Goal: Transaction & Acquisition: Purchase product/service

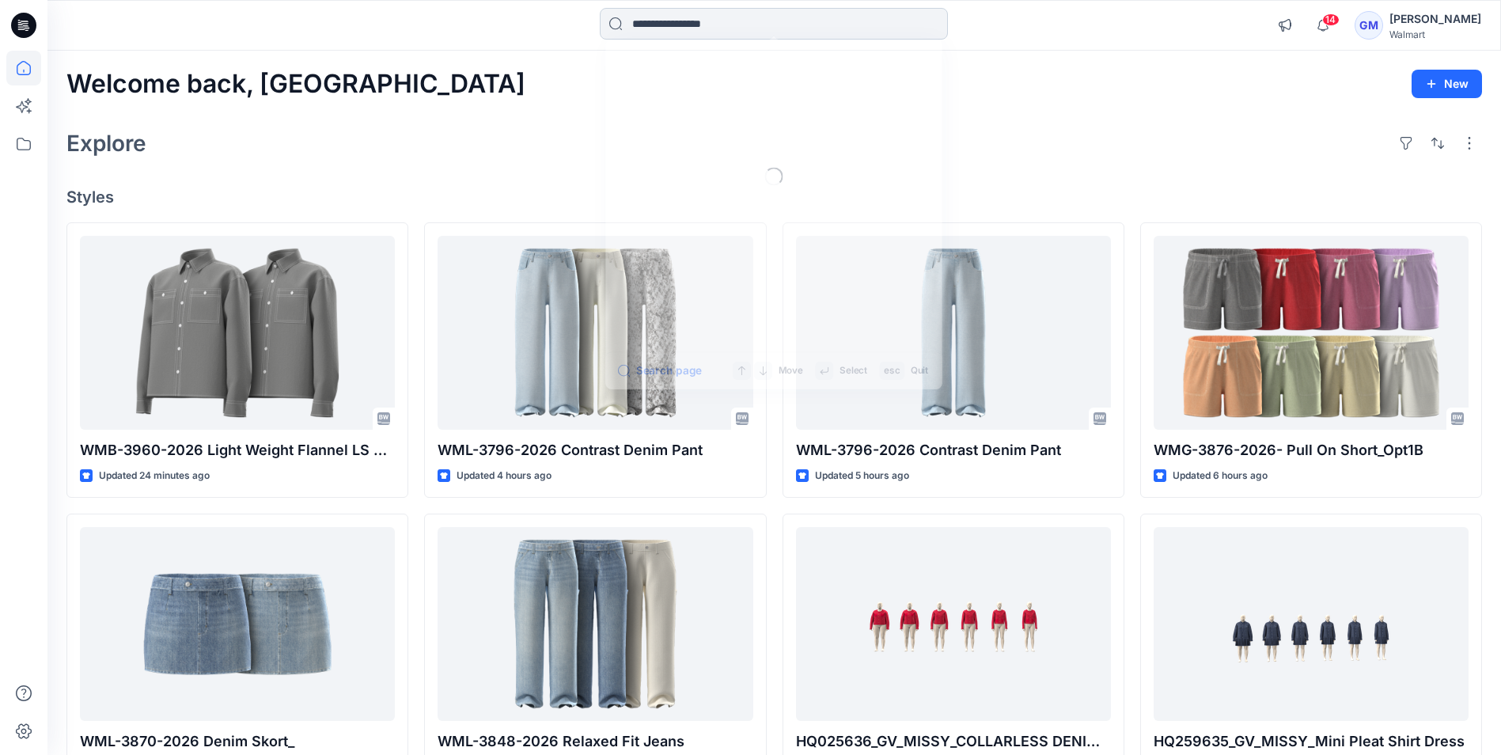
click at [714, 30] on input at bounding box center [774, 24] width 348 height 32
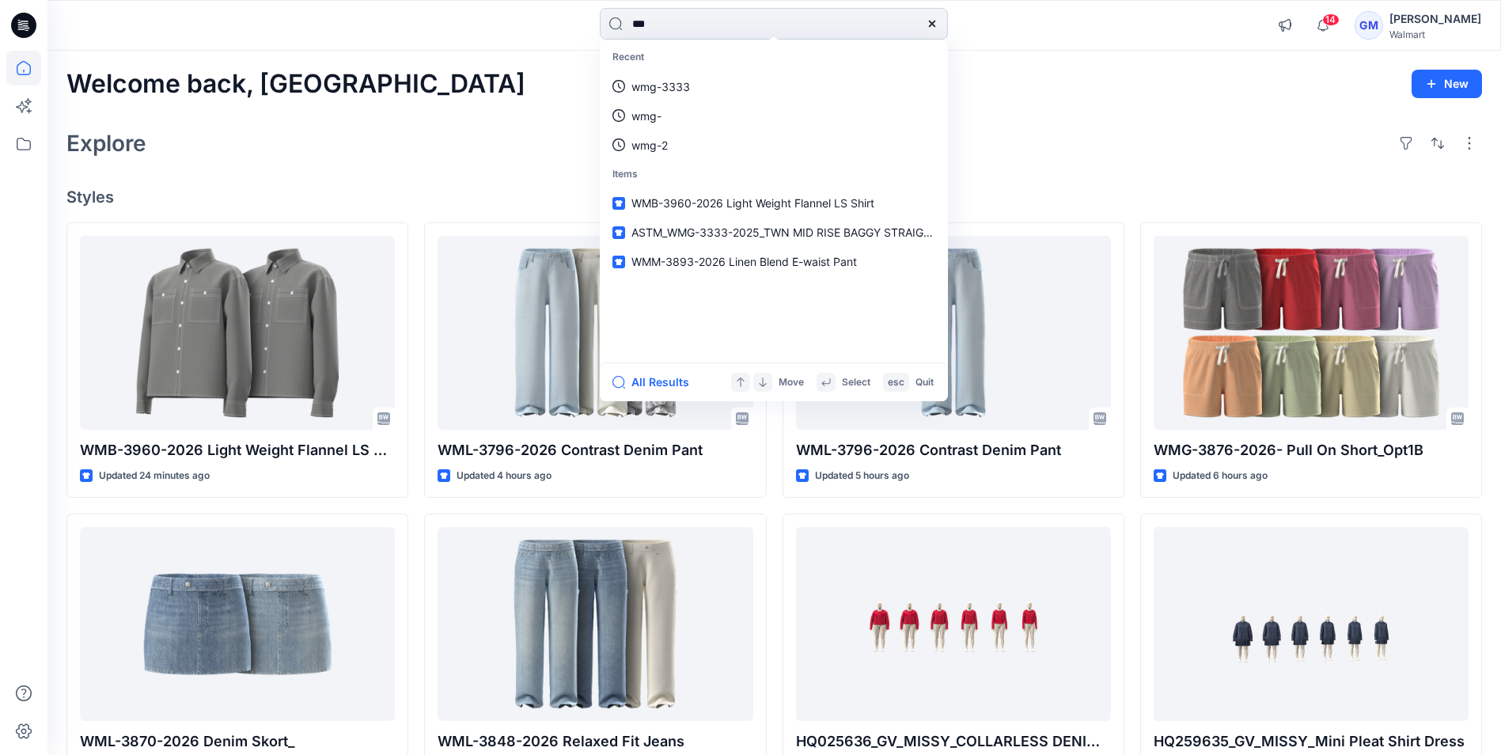
type input "****"
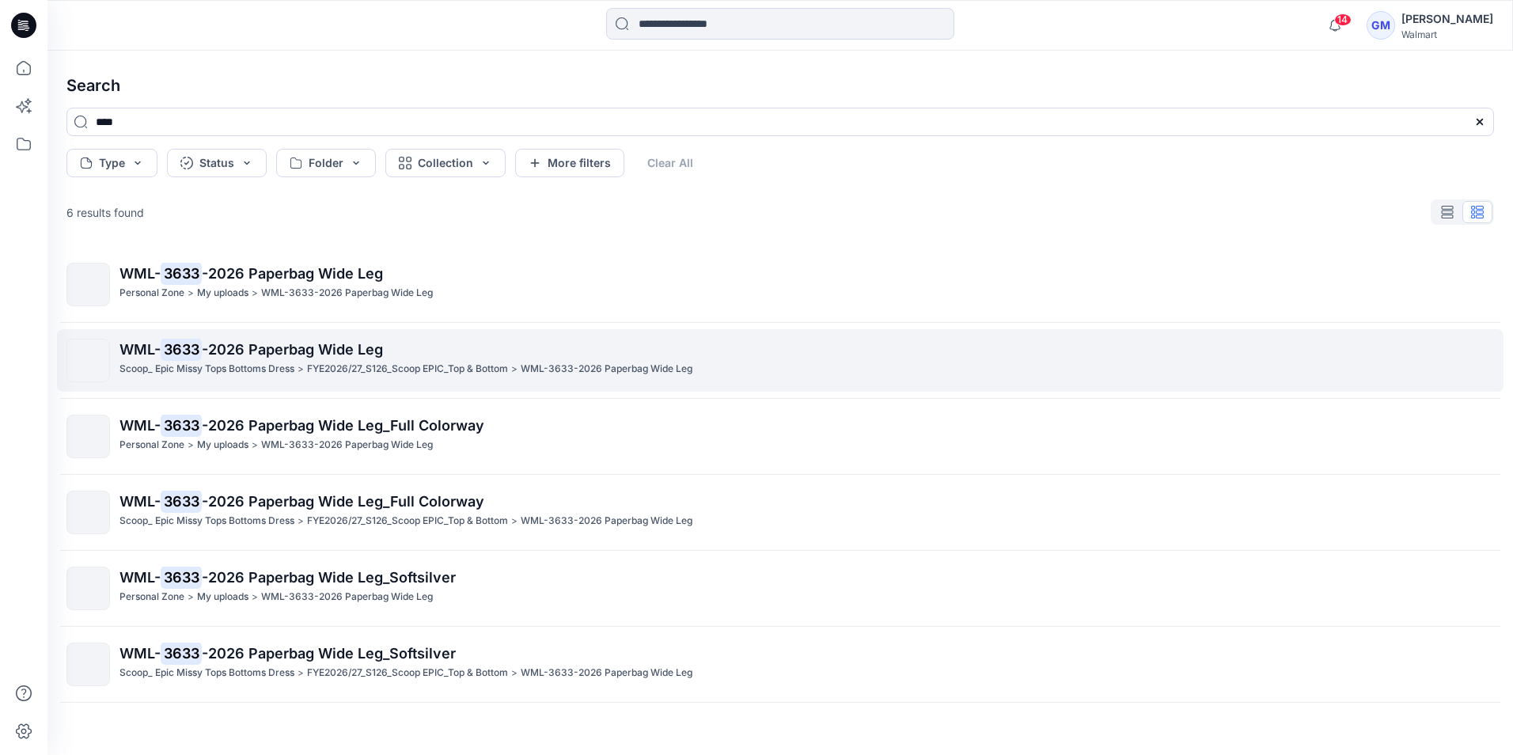
click at [275, 346] on span "-2026 Paperbag Wide Leg" at bounding box center [292, 349] width 181 height 17
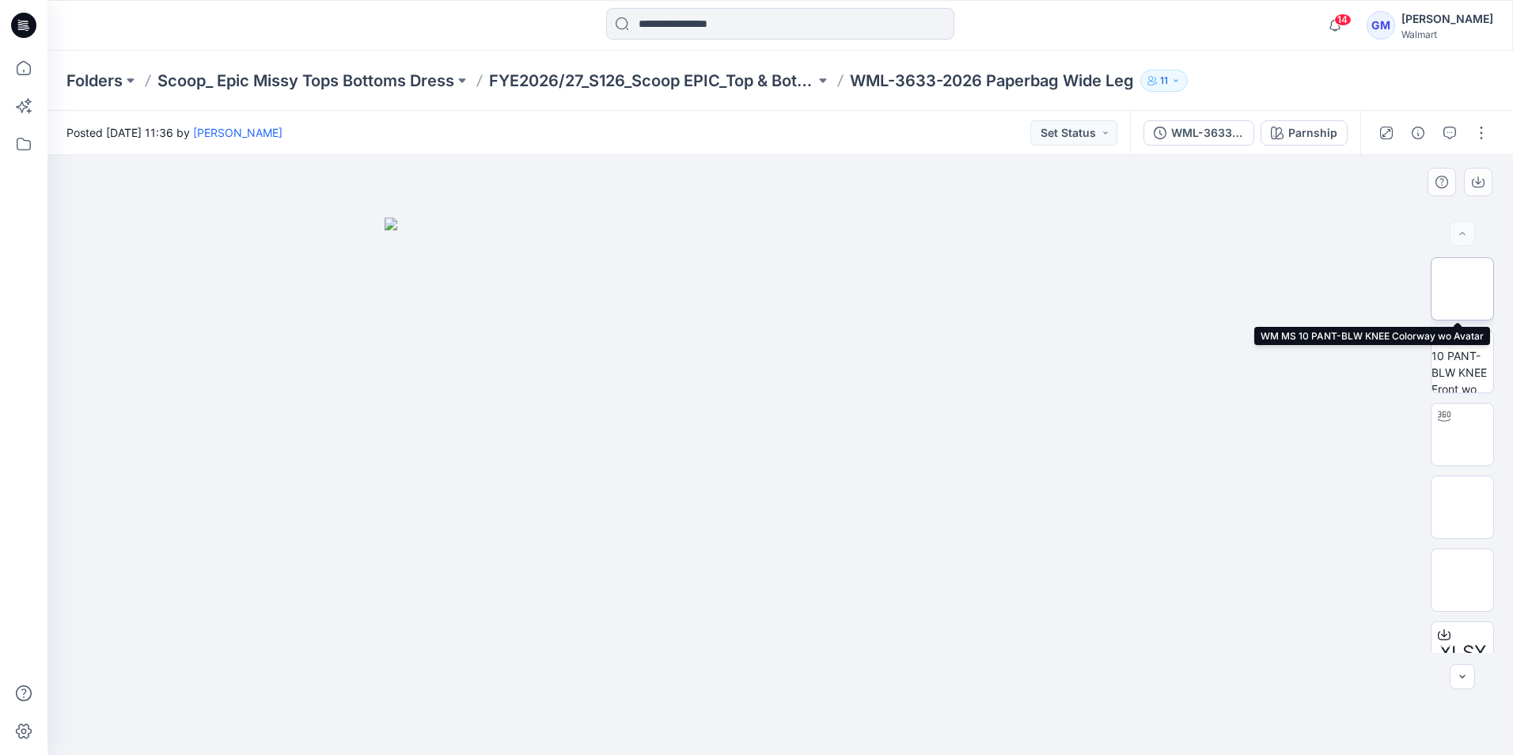
click at [1462, 289] on img at bounding box center [1462, 289] width 0 height 0
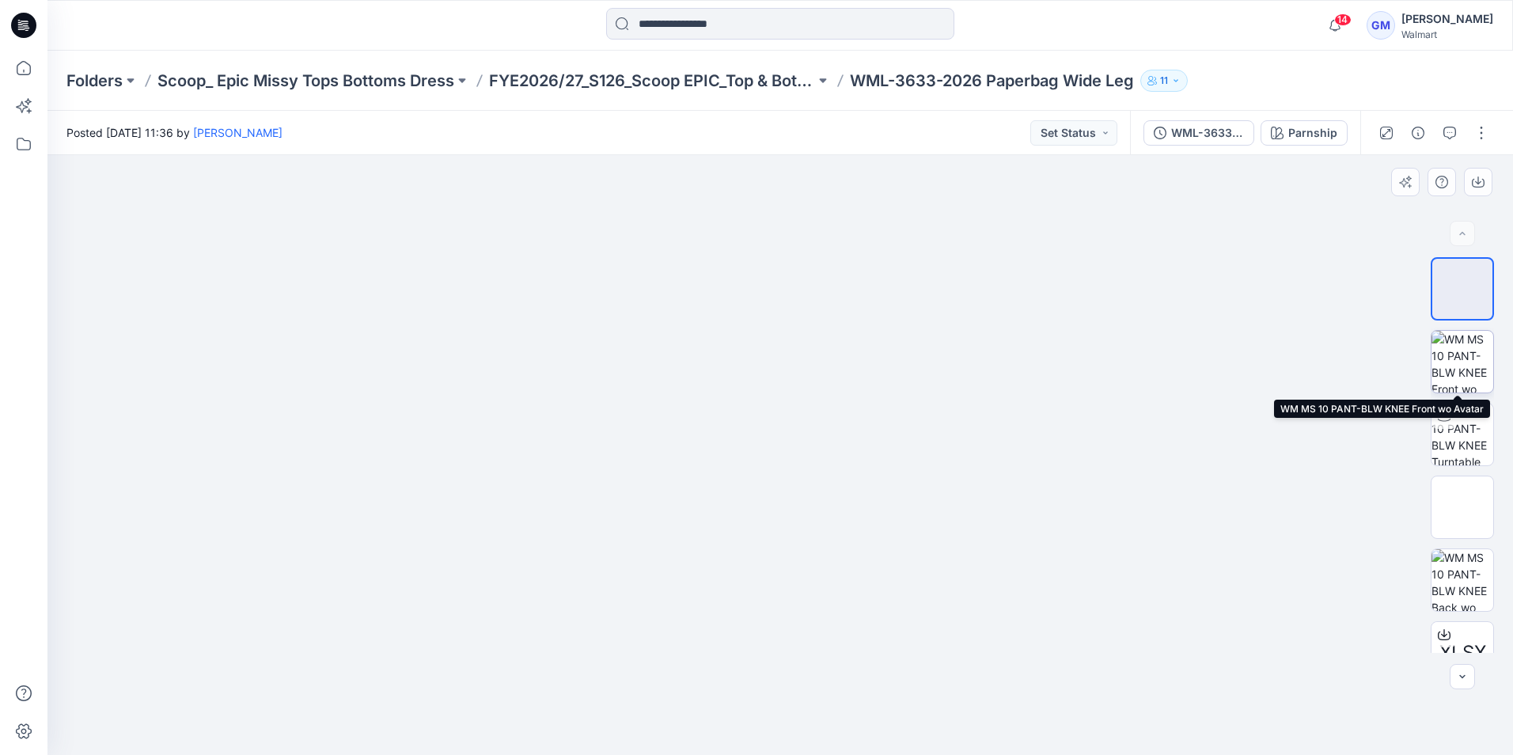
click at [1471, 362] on img at bounding box center [1463, 362] width 62 height 62
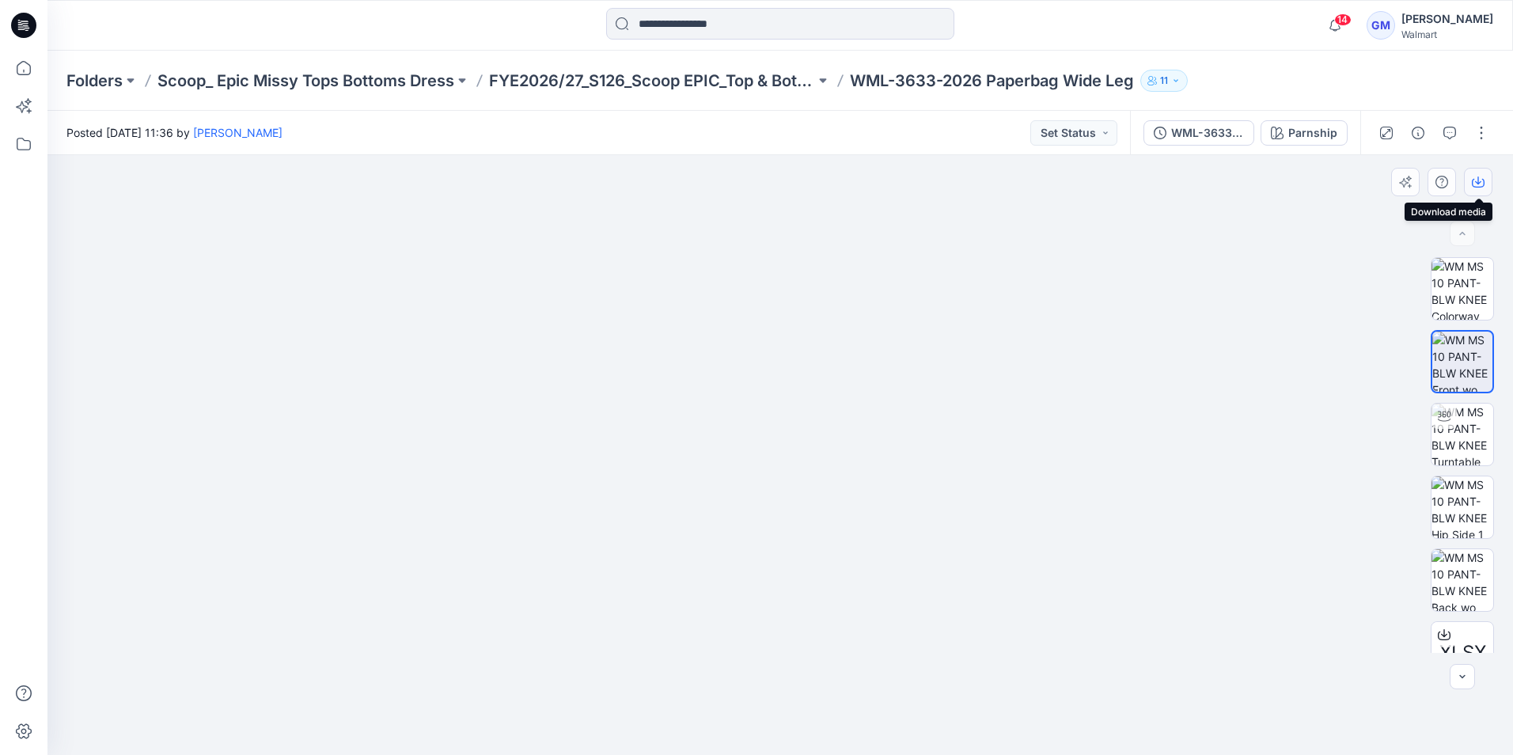
click at [1482, 180] on icon "button" at bounding box center [1478, 182] width 13 height 13
click at [1458, 499] on img at bounding box center [1463, 507] width 62 height 62
click at [1478, 179] on icon "button" at bounding box center [1478, 180] width 6 height 8
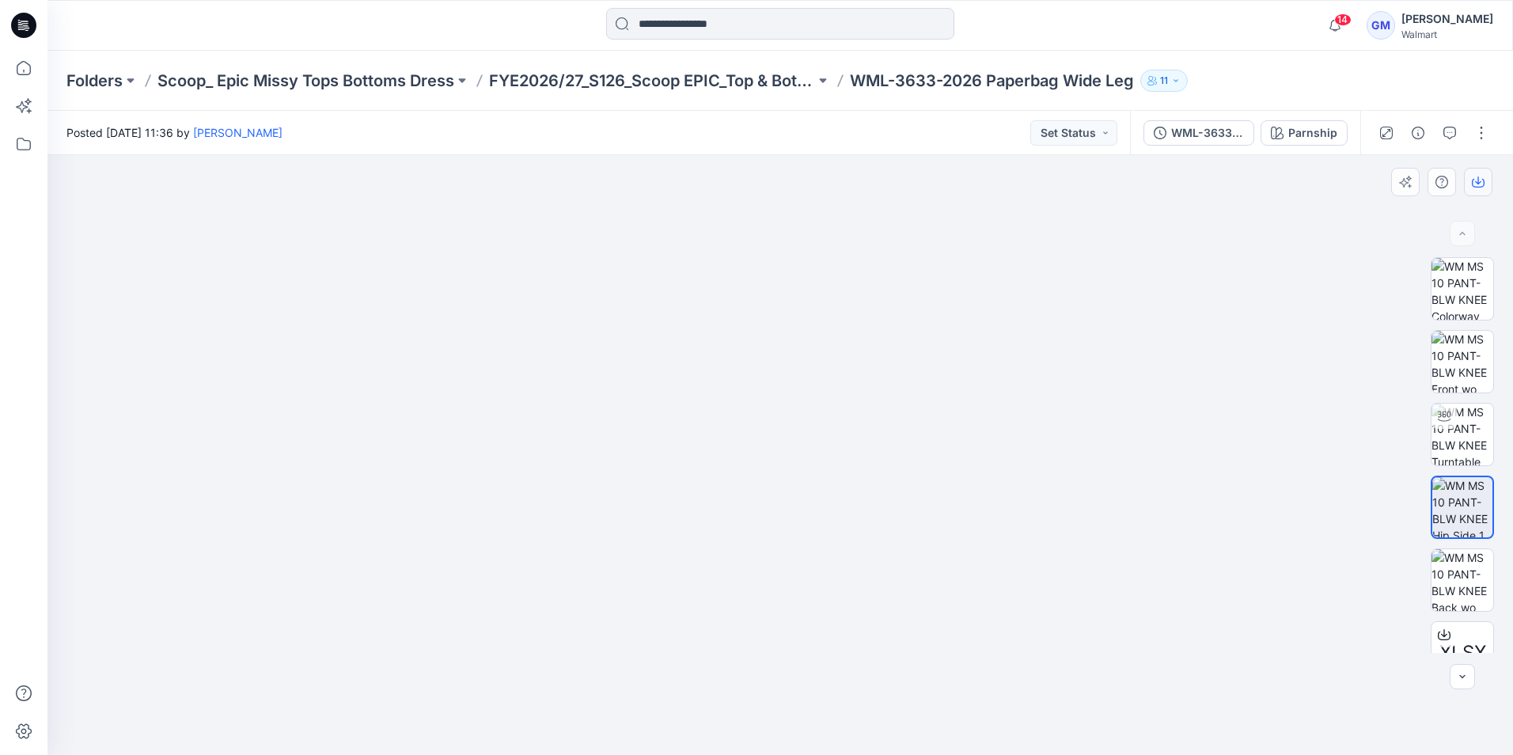
click at [1484, 173] on button "button" at bounding box center [1478, 182] width 28 height 28
